Goal: Check status

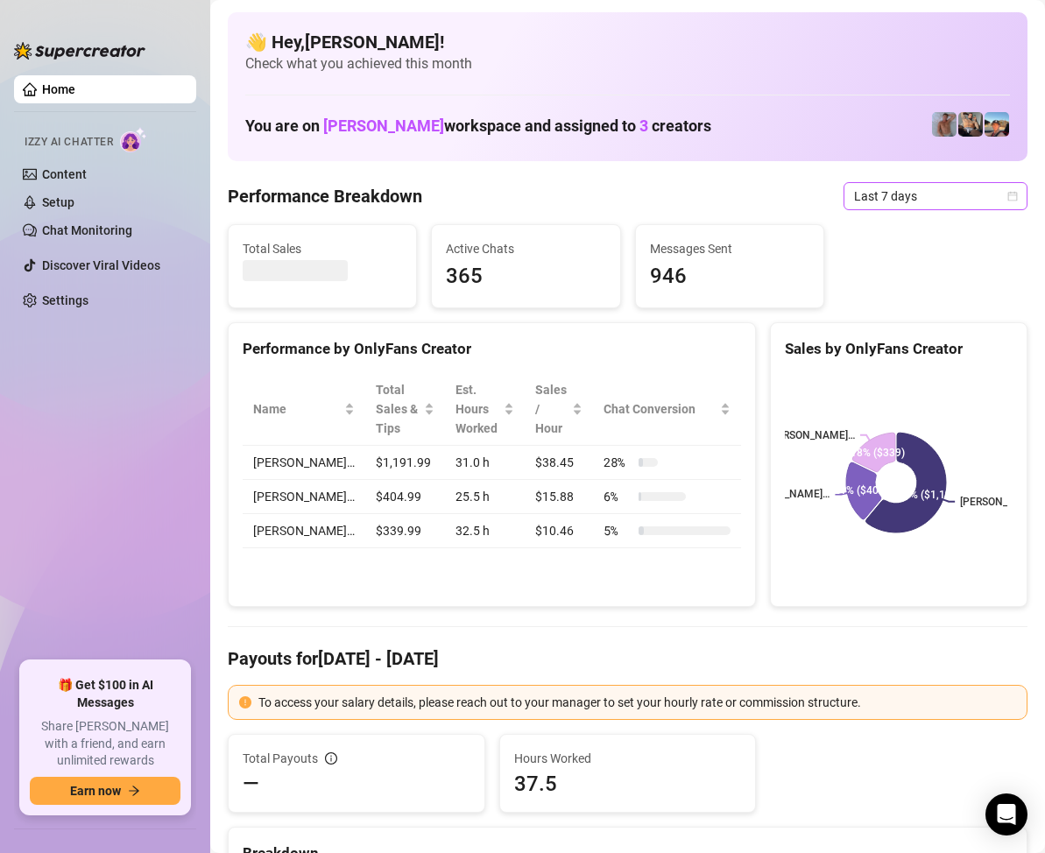
click at [981, 199] on span "Last 7 days" at bounding box center [935, 196] width 163 height 26
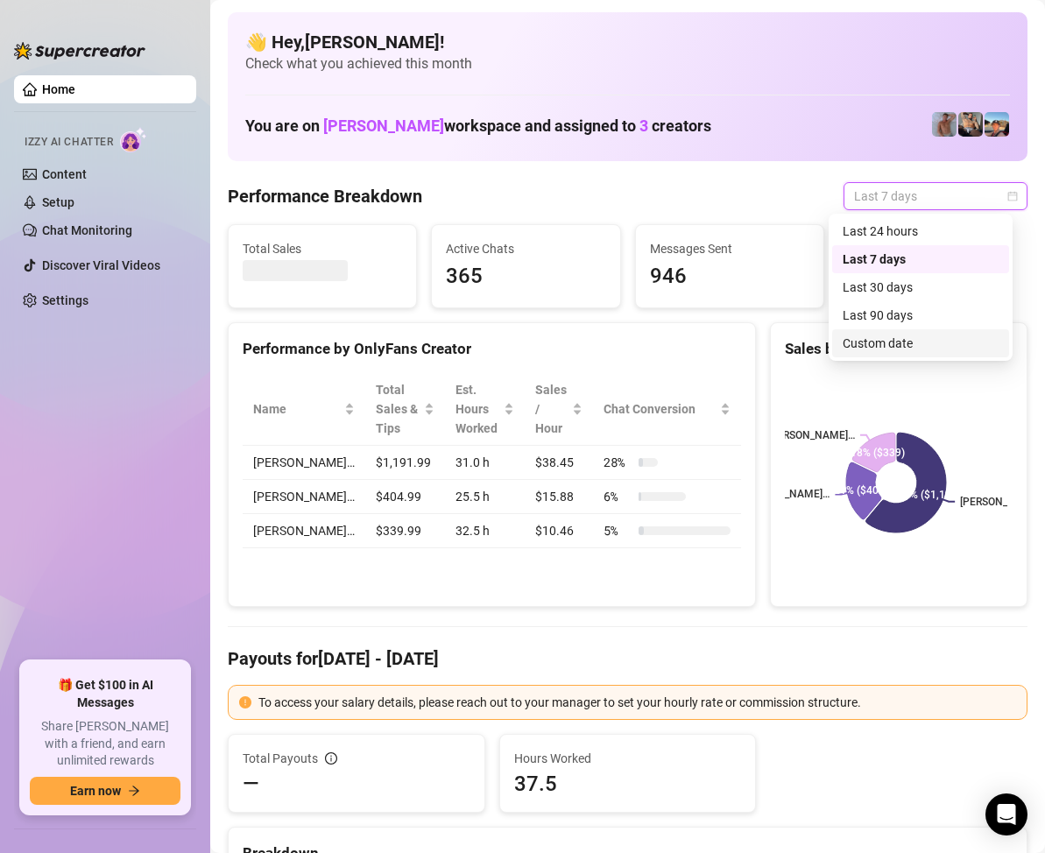
click at [884, 342] on div "Custom date" at bounding box center [921, 343] width 156 height 19
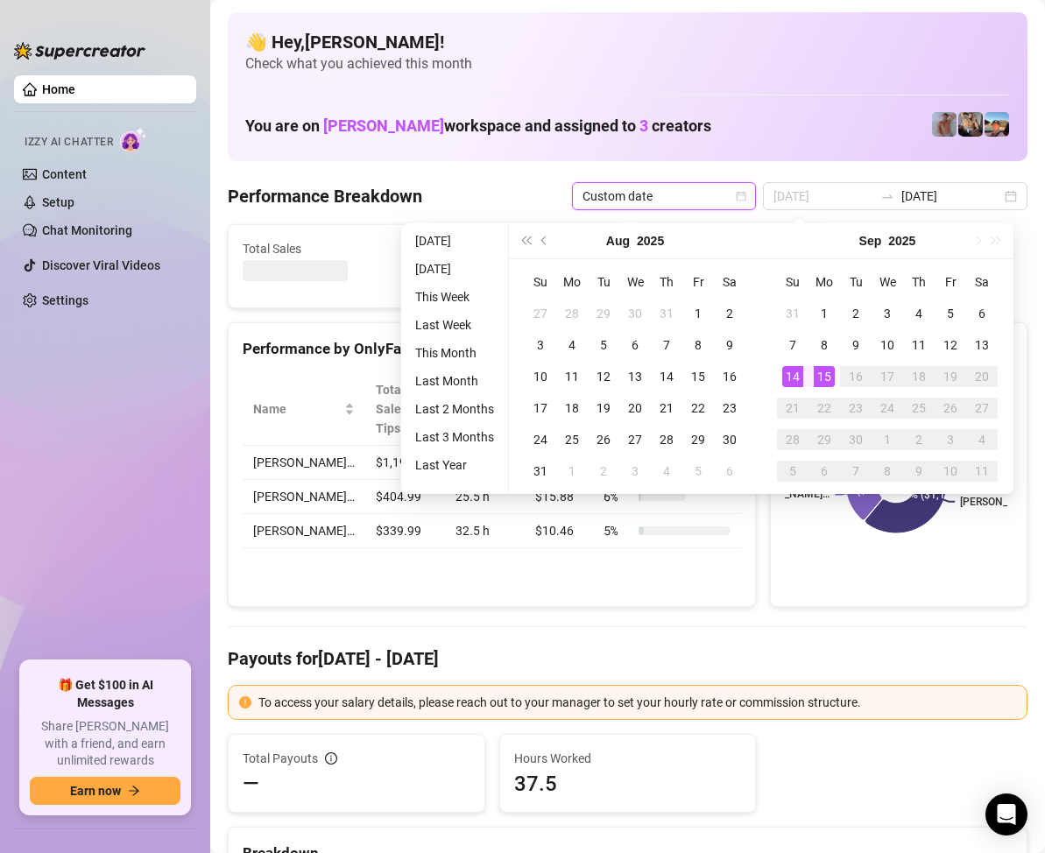
type input "[DATE]"
click at [796, 368] on div "14" at bounding box center [792, 376] width 21 height 21
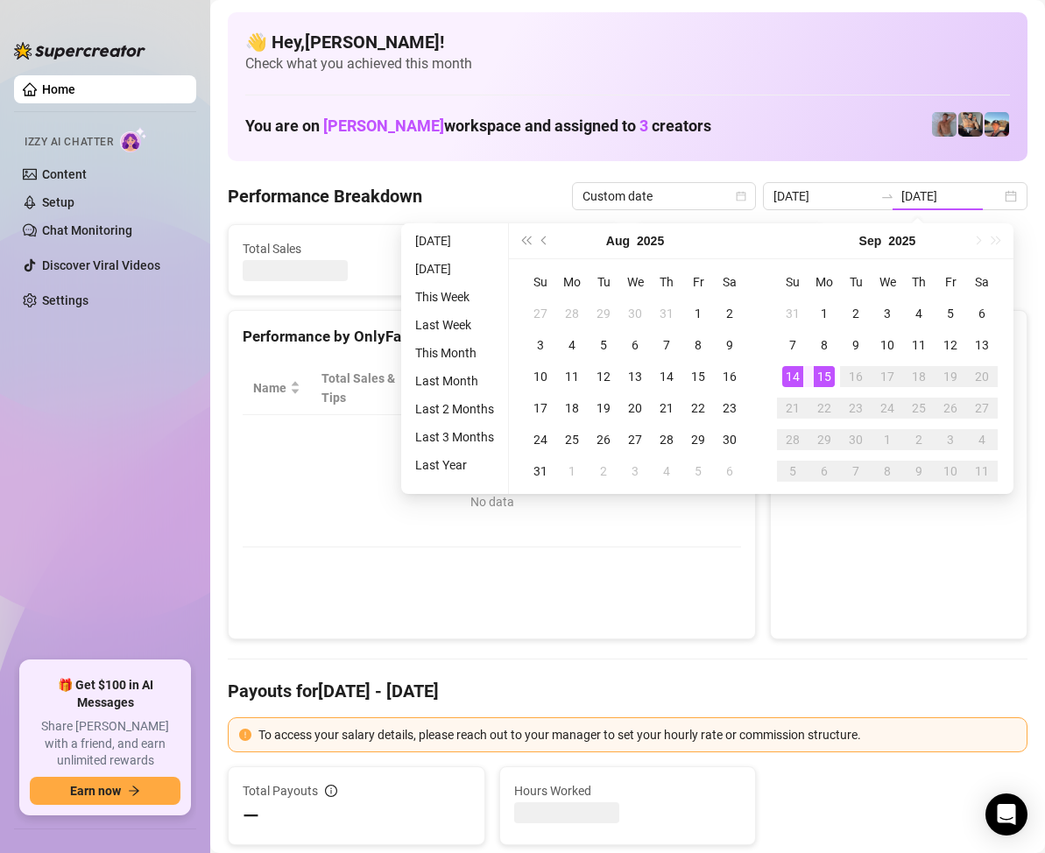
type input "[DATE]"
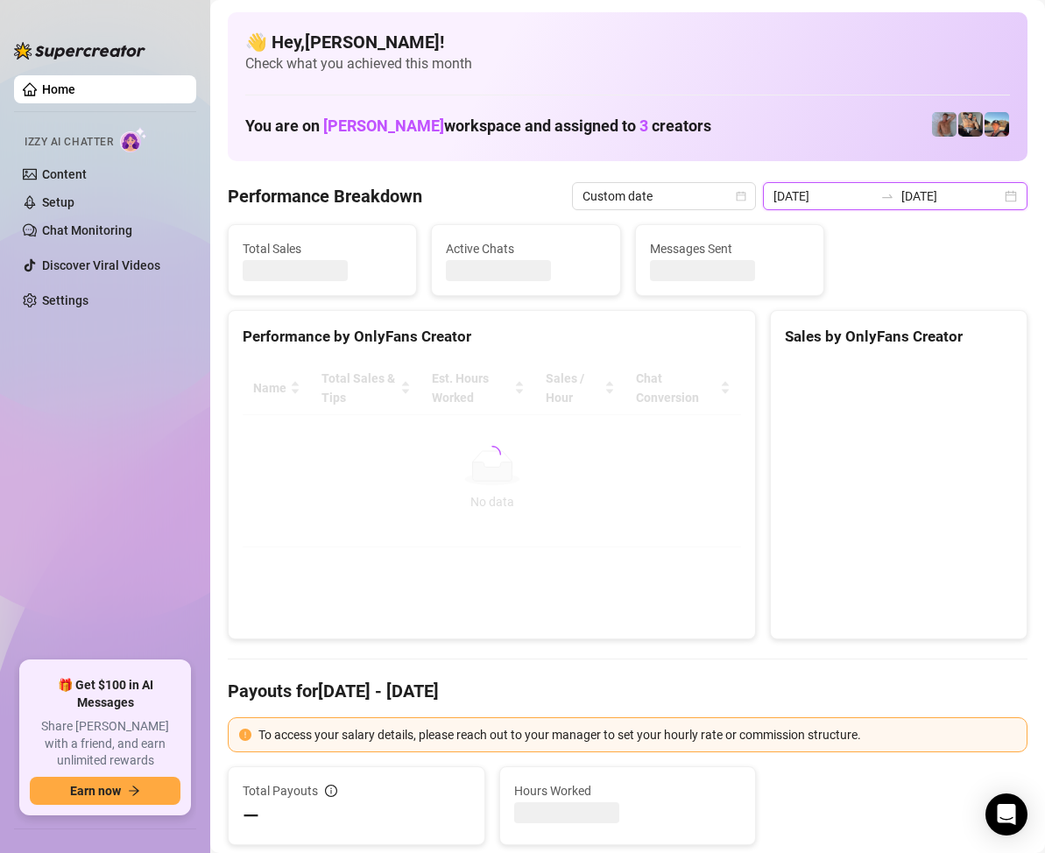
click at [979, 202] on input "[DATE]" at bounding box center [952, 196] width 100 height 19
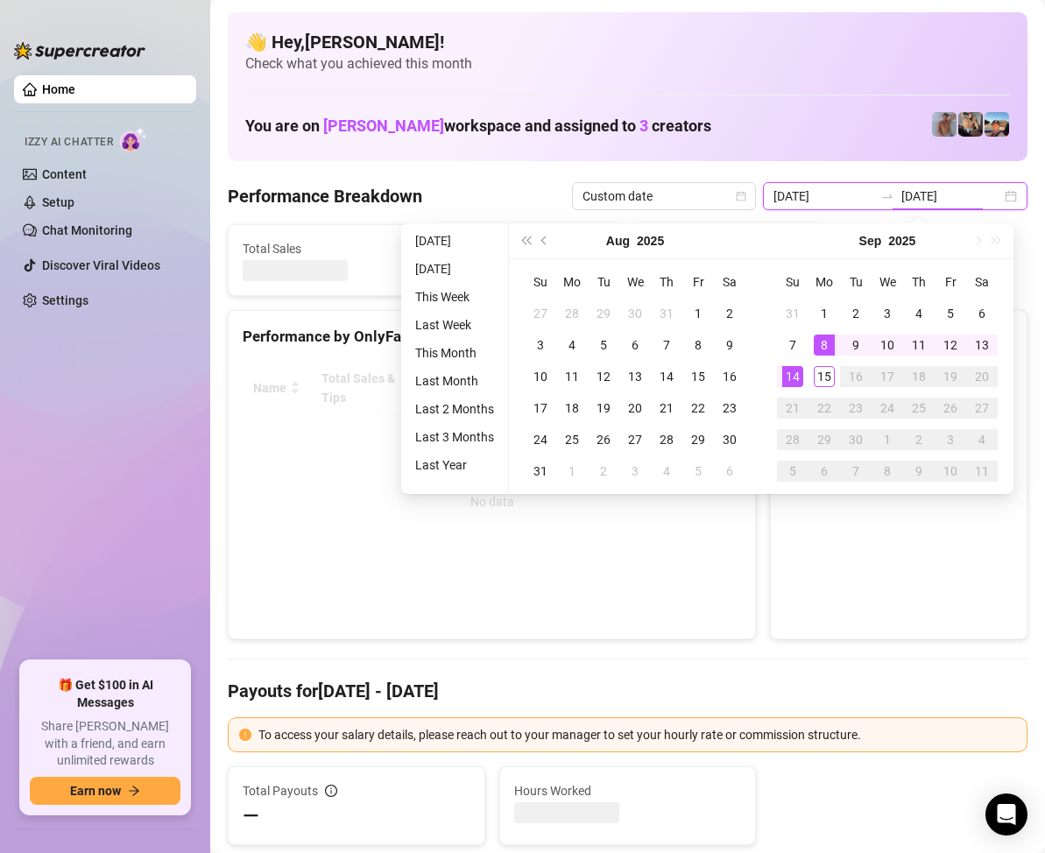
click at [1001, 198] on div "[DATE] [DATE]" at bounding box center [895, 196] width 265 height 28
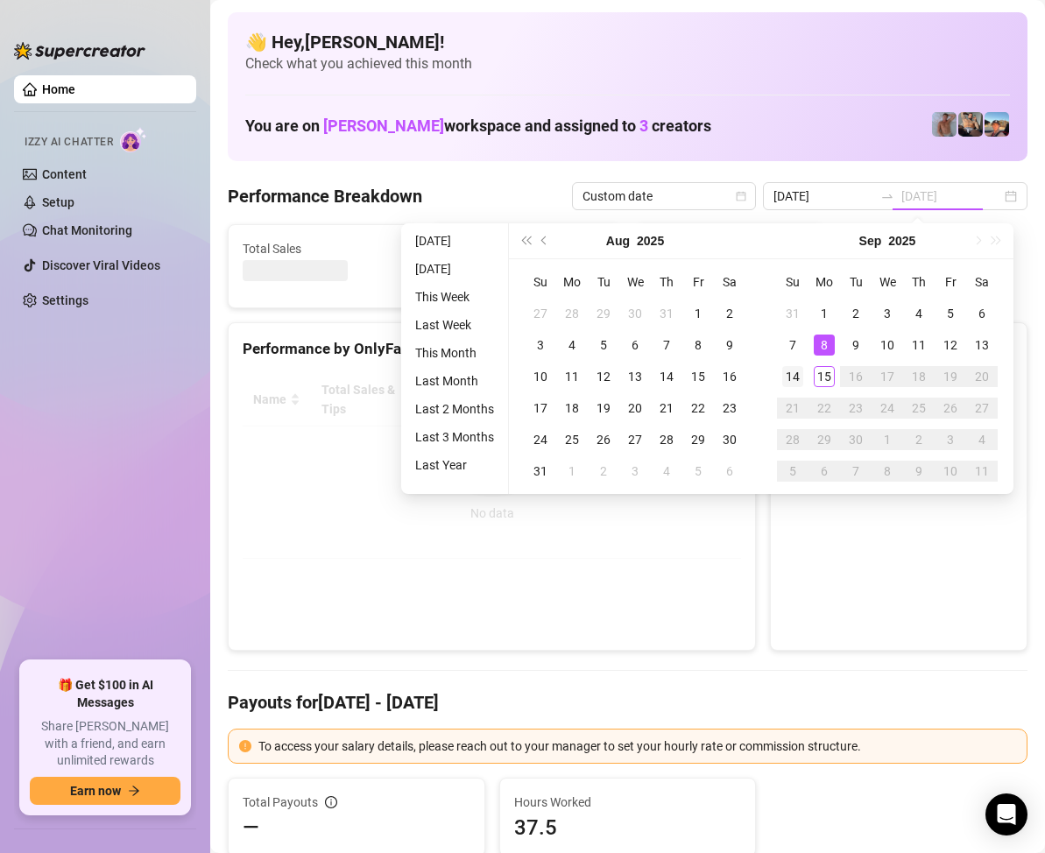
click at [798, 377] on div "14" at bounding box center [792, 376] width 21 height 21
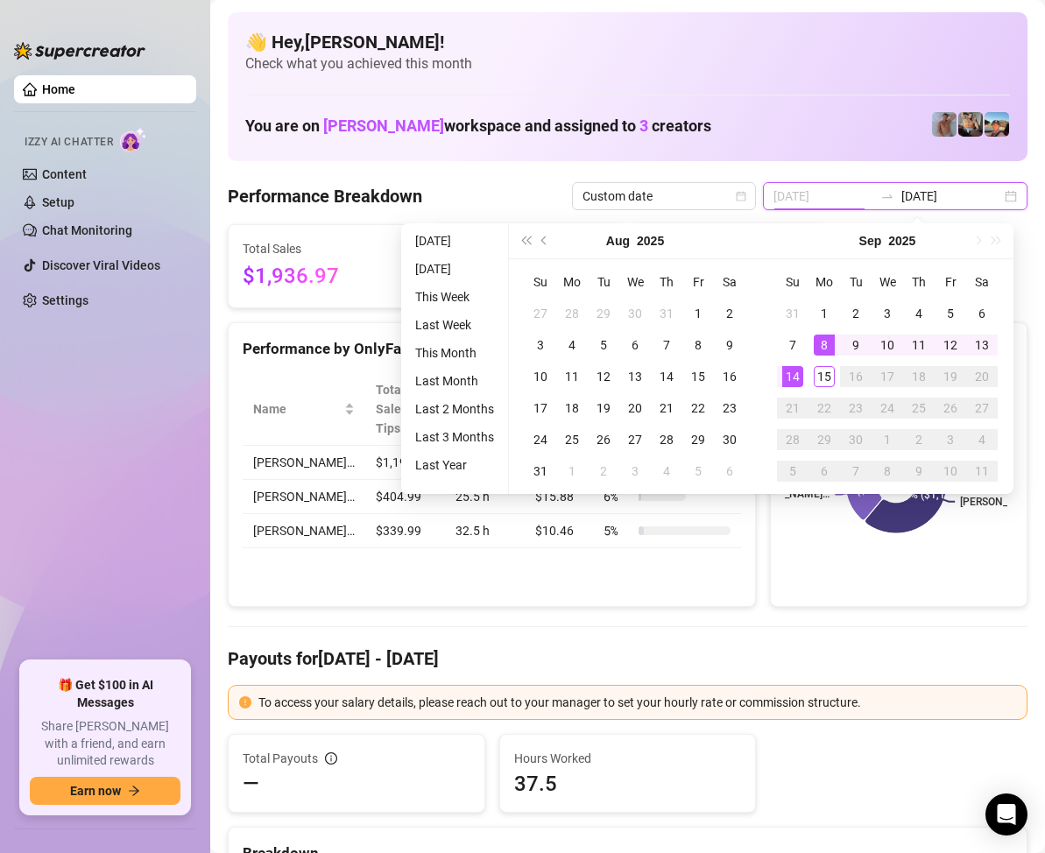
type input "[DATE]"
click at [794, 379] on div "14" at bounding box center [792, 376] width 21 height 21
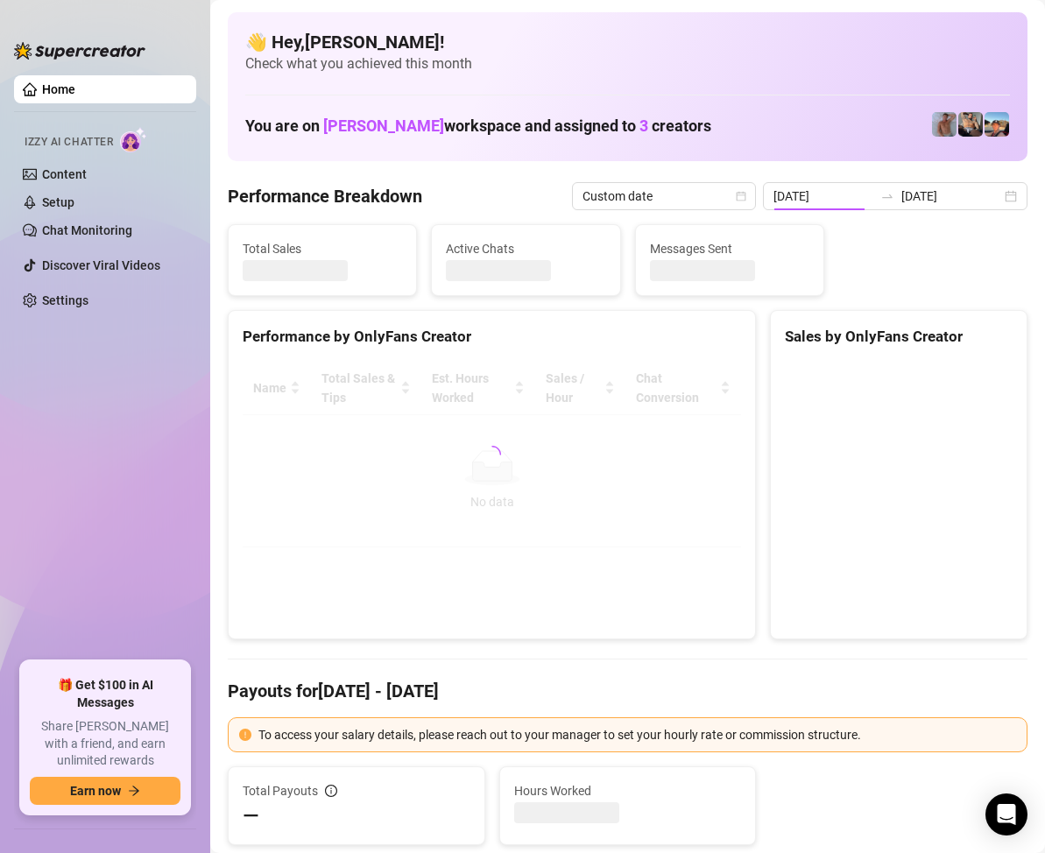
type input "[DATE]"
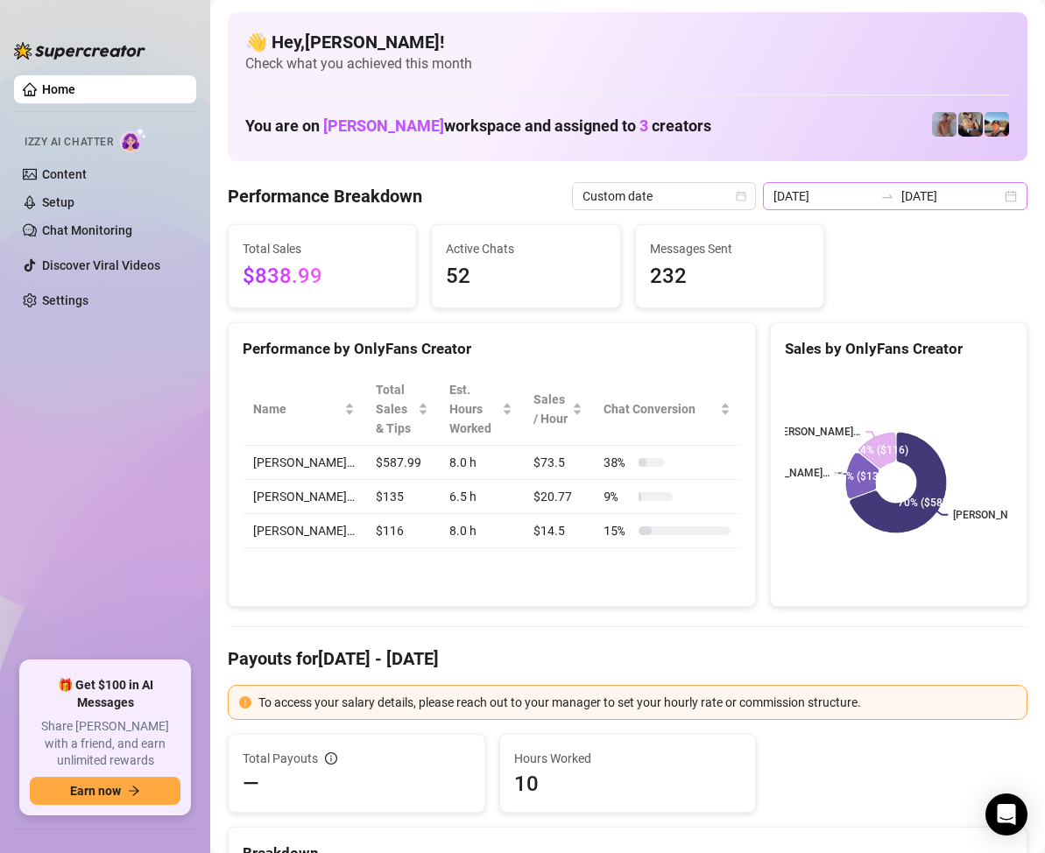
click at [999, 203] on div "[DATE] [DATE]" at bounding box center [895, 196] width 265 height 28
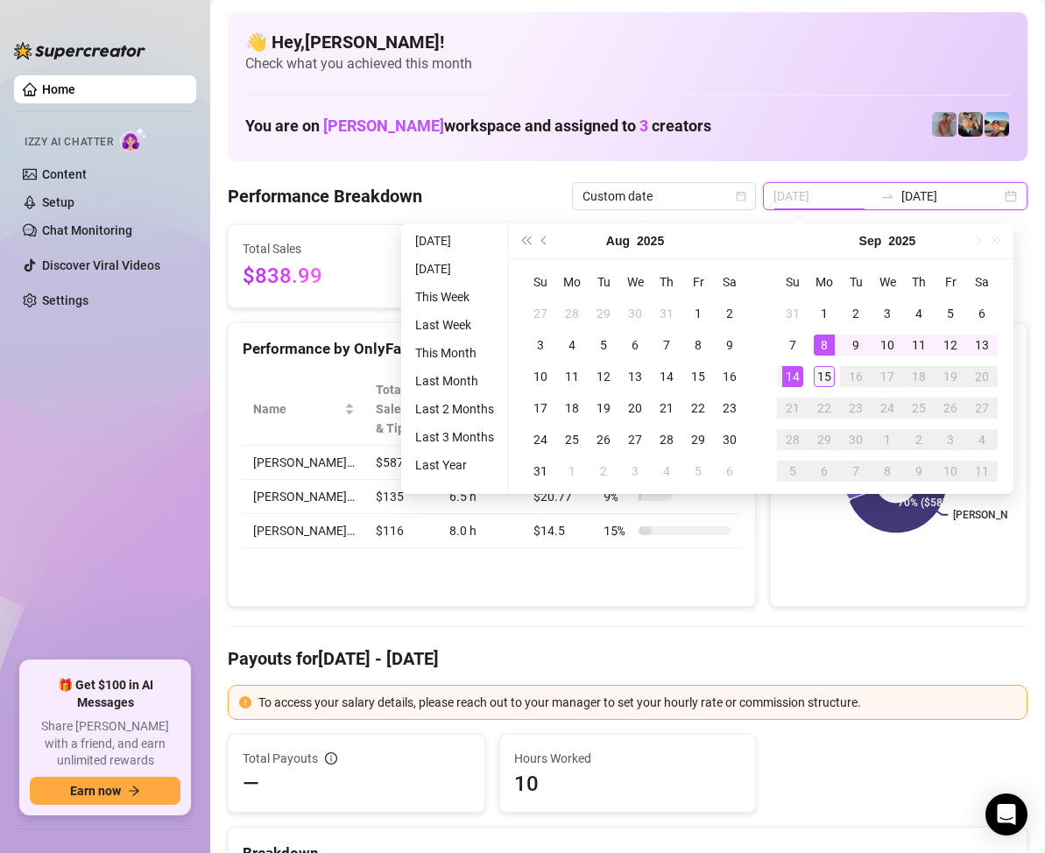
type input "[DATE]"
click at [820, 369] on div "15" at bounding box center [824, 376] width 21 height 21
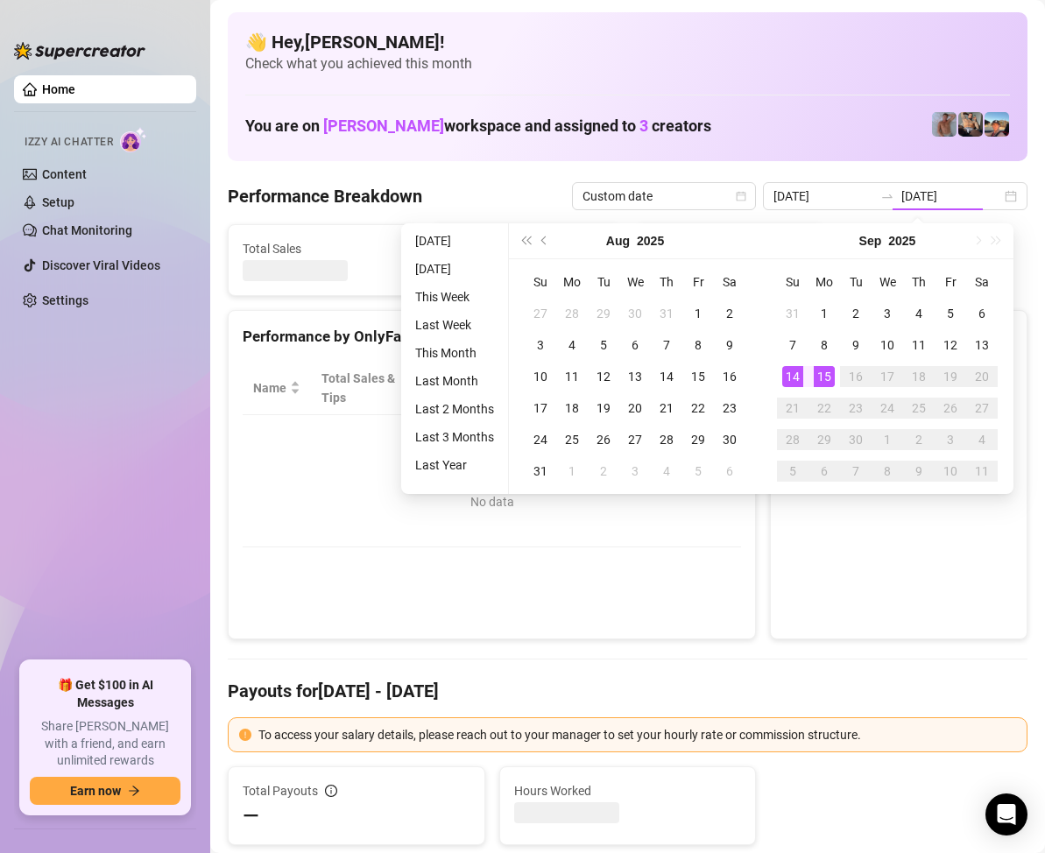
type input "[DATE]"
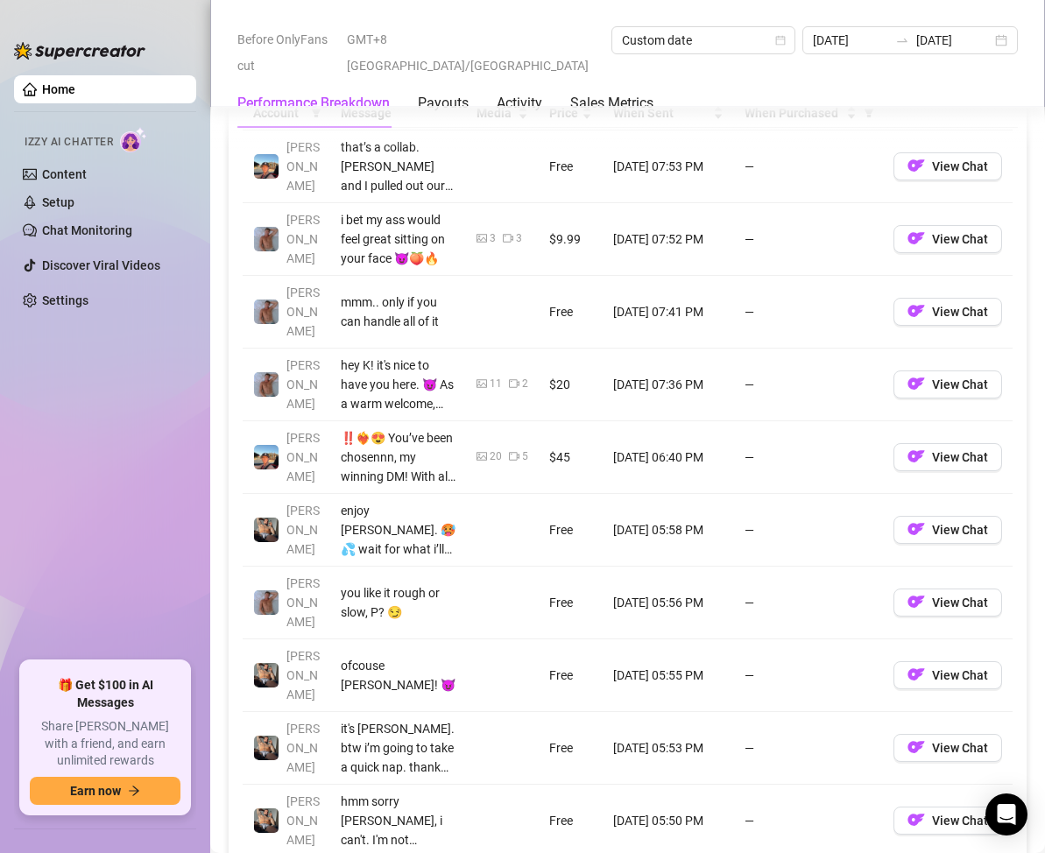
scroll to position [2103, 0]
